Goal: Find specific page/section: Find specific page/section

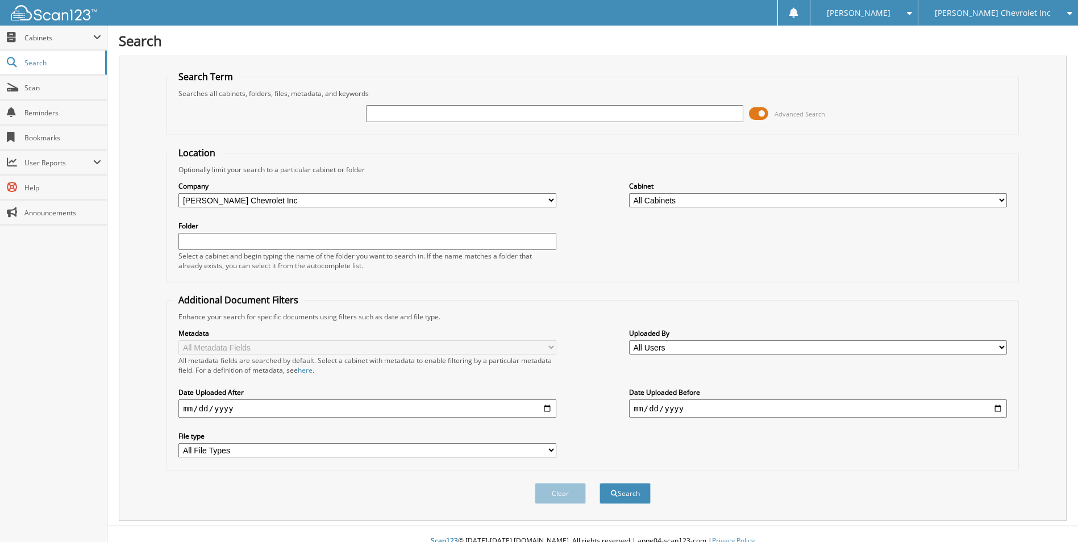
click at [407, 116] on input "text" at bounding box center [555, 113] width 378 height 17
type input "sr201232"
click at [600, 483] on button "Search" at bounding box center [625, 493] width 51 height 21
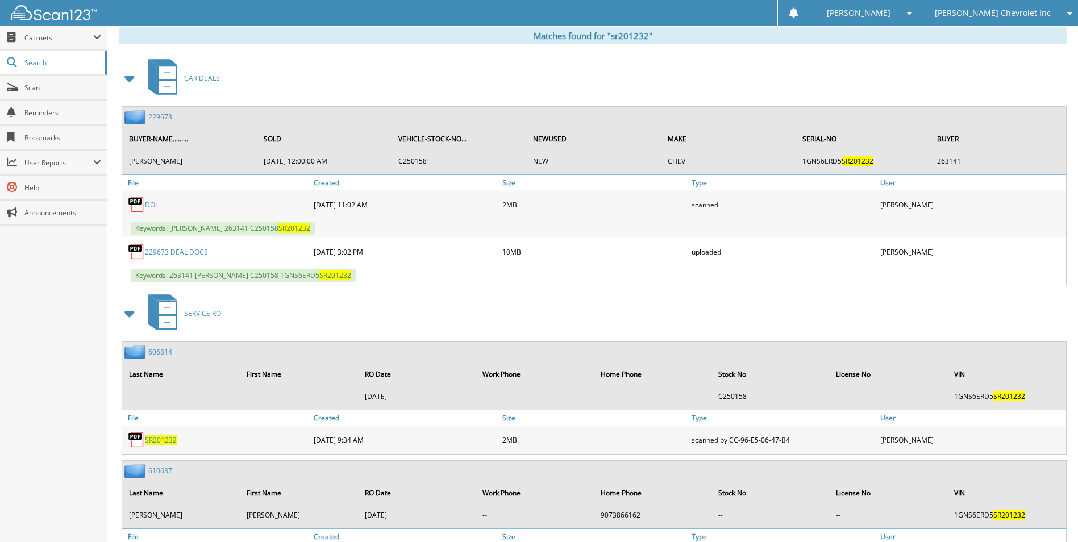
scroll to position [512, 0]
click at [156, 114] on link "229673" at bounding box center [160, 116] width 24 height 10
